Goal: Entertainment & Leisure: Consume media (video, audio)

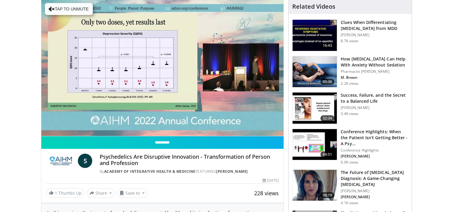
scroll to position [42, 0]
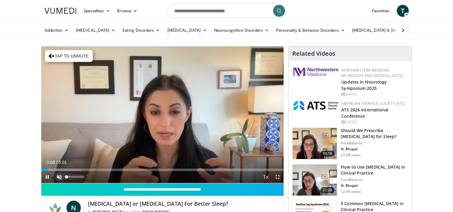
click at [59, 177] on span "Video Player" at bounding box center [59, 177] width 12 height 12
click at [47, 177] on span "Video Player" at bounding box center [47, 177] width 12 height 12
